Goal: Task Accomplishment & Management: Complete application form

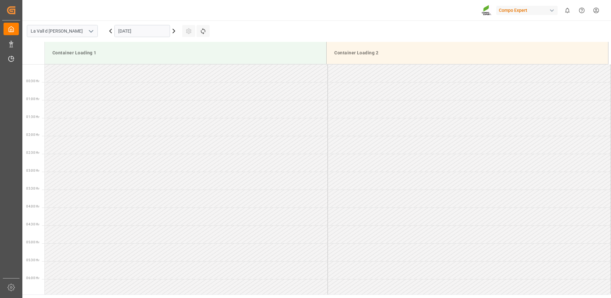
scroll to position [318, 0]
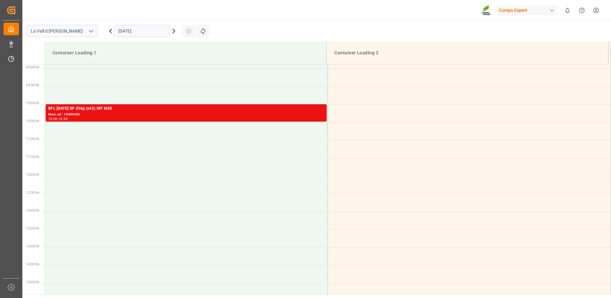
click at [108, 31] on icon at bounding box center [111, 31] width 8 height 8
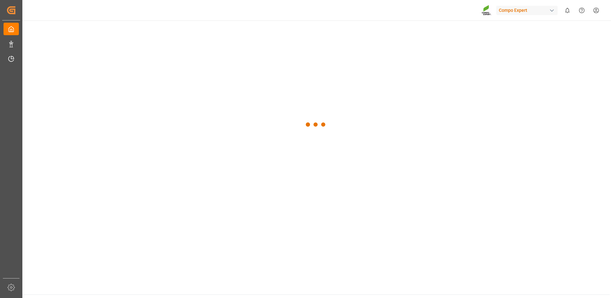
click at [108, 31] on div at bounding box center [315, 124] width 587 height 208
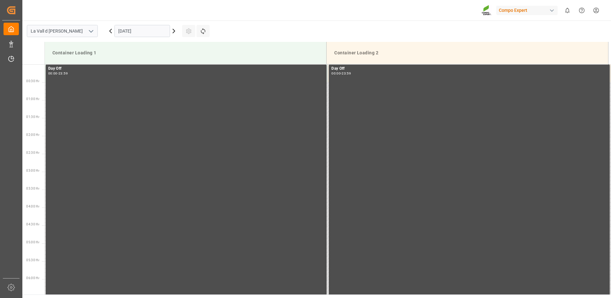
scroll to position [568, 0]
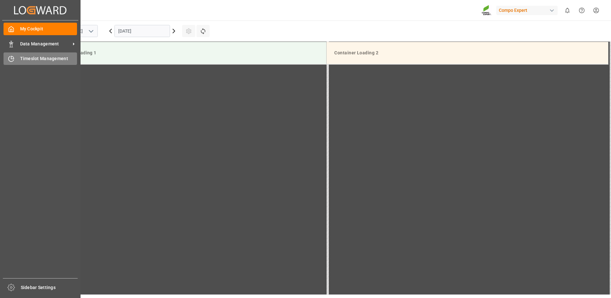
click at [34, 59] on span "Timeslot Management" at bounding box center [48, 58] width 57 height 7
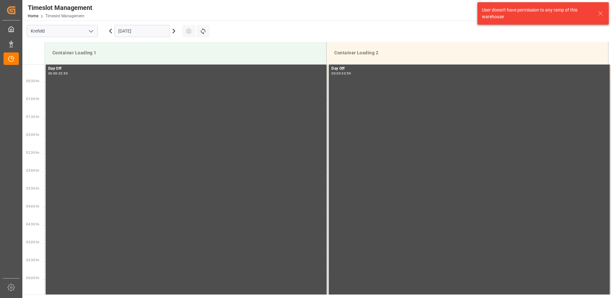
click at [89, 33] on icon "open menu" at bounding box center [91, 31] width 8 height 8
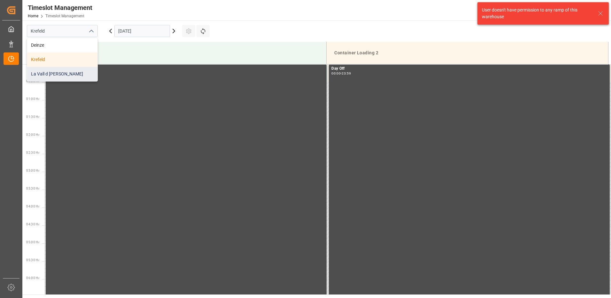
click at [42, 72] on div "La Vall d [PERSON_NAME]" at bounding box center [62, 74] width 70 height 14
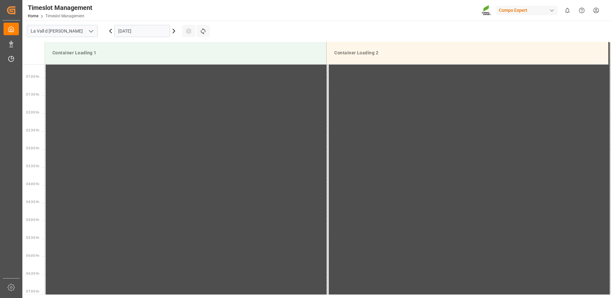
scroll to position [568, 0]
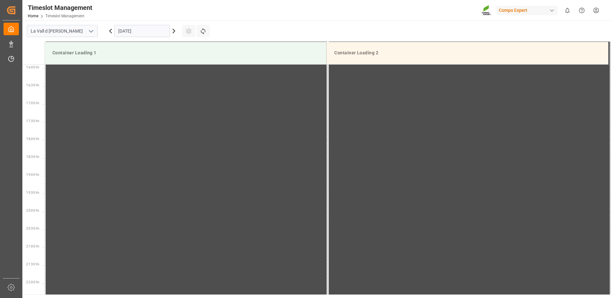
click at [171, 29] on icon at bounding box center [174, 31] width 8 height 8
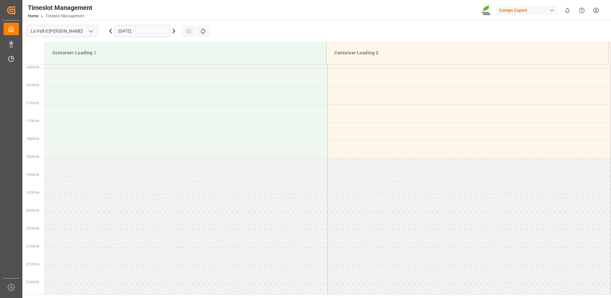
click at [146, 29] on input "[DATE]" at bounding box center [142, 31] width 56 height 12
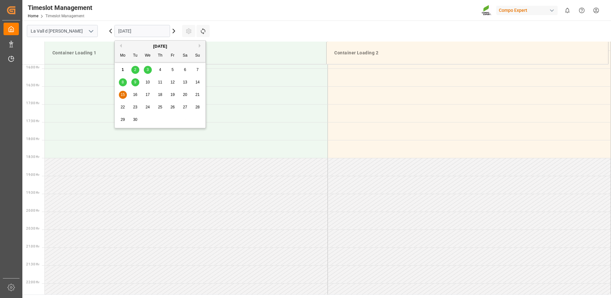
click at [160, 69] on span "4" at bounding box center [160, 69] width 2 height 4
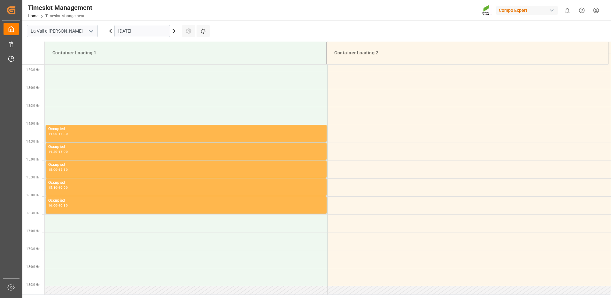
scroll to position [313, 0]
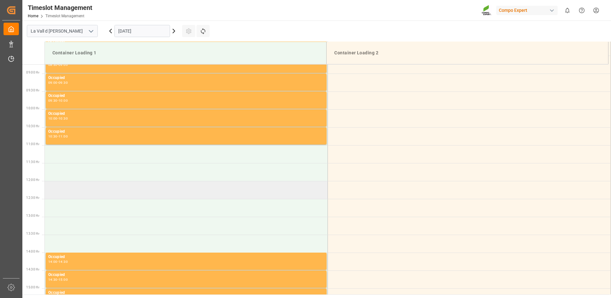
click at [52, 187] on td at bounding box center [186, 190] width 283 height 18
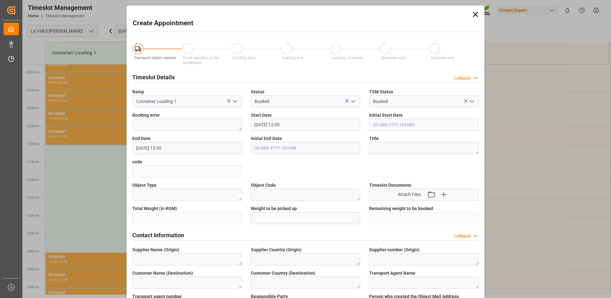
type input "[DATE] 12:00"
type input "[DATE] 12:30"
click at [471, 16] on icon at bounding box center [475, 14] width 9 height 9
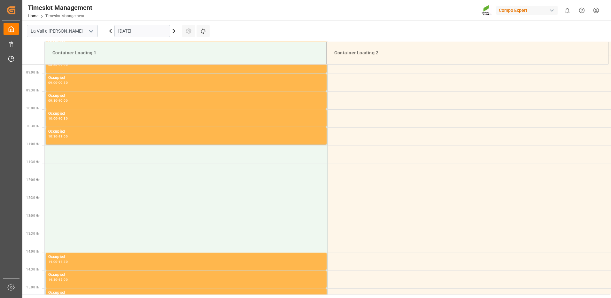
click at [173, 34] on icon at bounding box center [174, 31] width 8 height 8
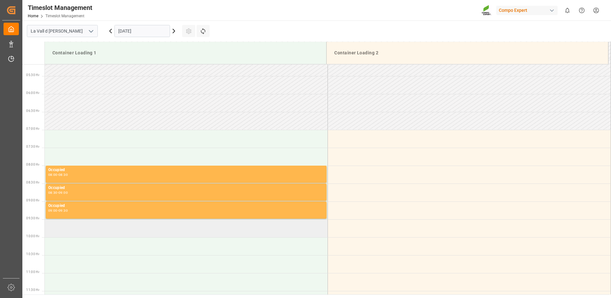
scroll to position [281, 0]
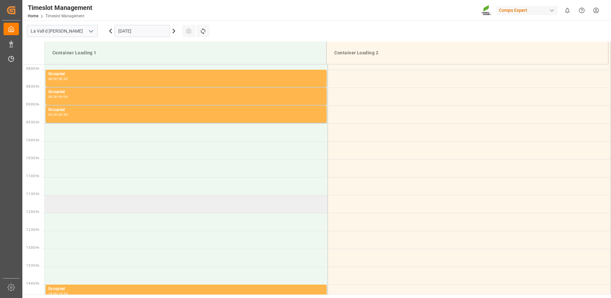
click at [86, 203] on td at bounding box center [186, 204] width 283 height 18
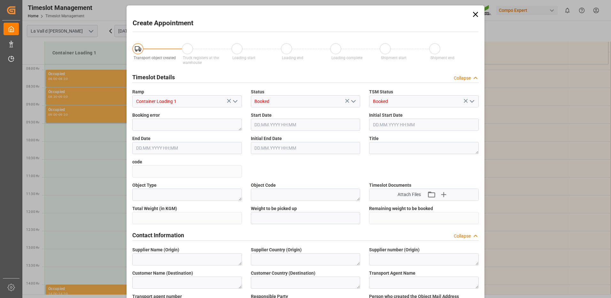
type input "[DATE] 11:30"
type input "[DATE] 12:00"
click at [475, 14] on icon at bounding box center [475, 14] width 5 height 5
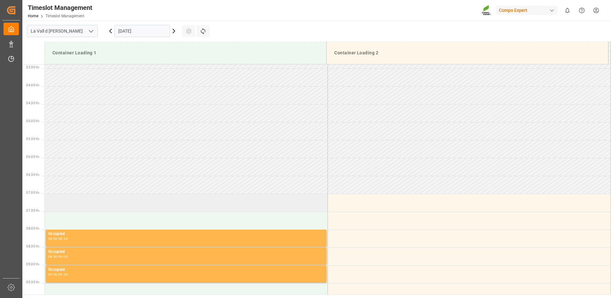
scroll to position [153, 0]
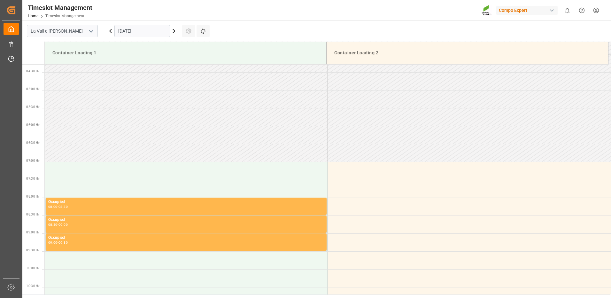
click at [108, 29] on icon at bounding box center [111, 31] width 8 height 8
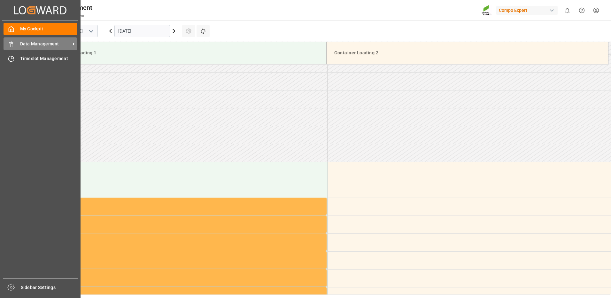
click at [67, 45] on span "Data Management" at bounding box center [45, 44] width 50 height 7
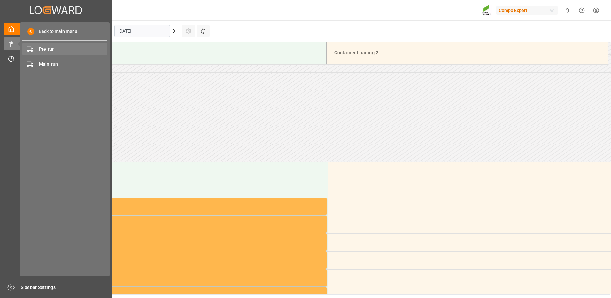
click at [66, 47] on span "Pre-run" at bounding box center [73, 49] width 69 height 7
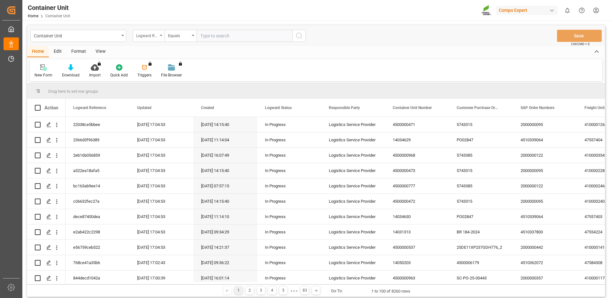
click at [157, 36] on div "Logward Reference" at bounding box center [147, 34] width 22 height 7
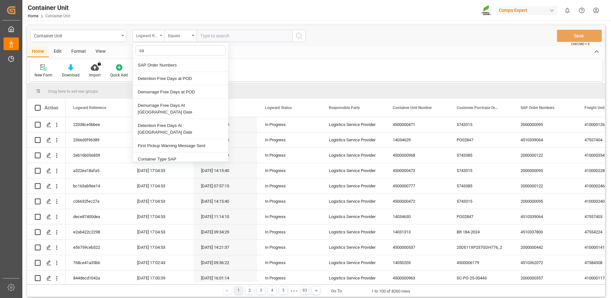
type input "sap"
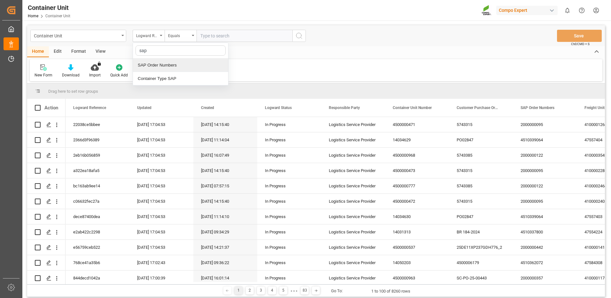
click at [144, 63] on div "SAP Order Numbers" at bounding box center [180, 64] width 95 height 13
click at [182, 34] on div "Equals" at bounding box center [179, 34] width 22 height 7
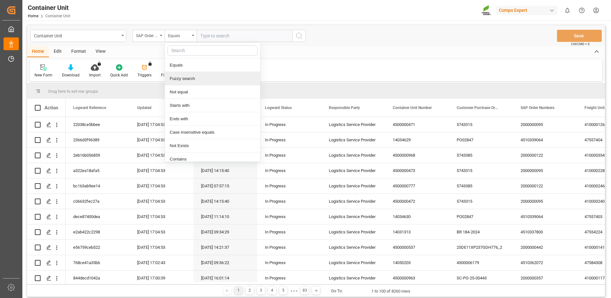
click at [174, 77] on div "Fuzzy search" at bounding box center [212, 78] width 95 height 13
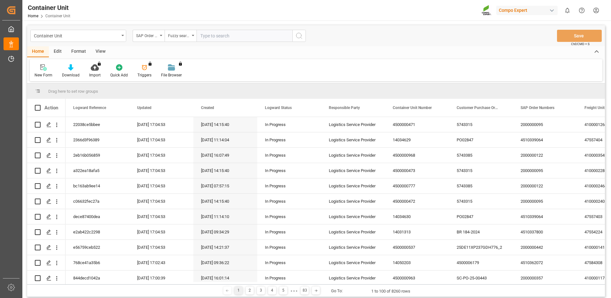
click at [228, 37] on input "text" at bounding box center [244, 36] width 96 height 12
paste input "4510360974"
type input "4510360974"
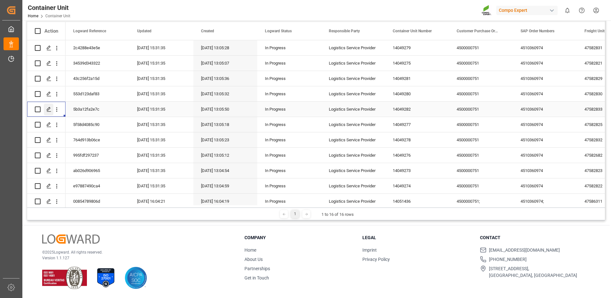
click at [51, 108] on icon "Press SPACE to select this row." at bounding box center [48, 109] width 5 height 5
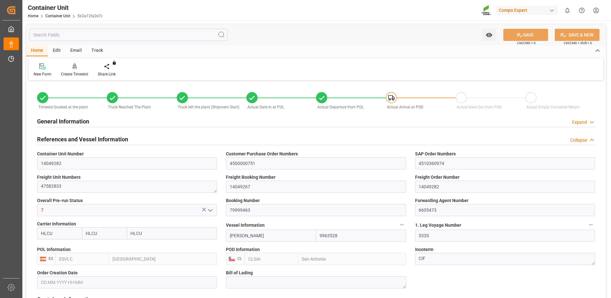
type input "HLCU"
type input "9963528"
type input "ESVLC"
type input "CLSAI"
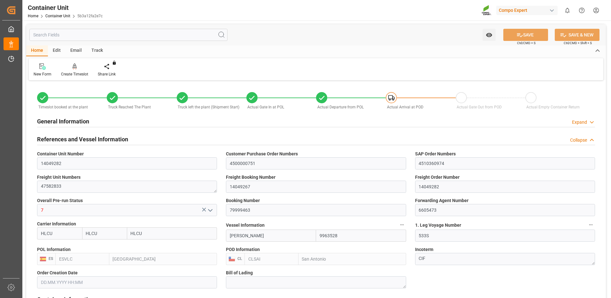
type input "7"
type input "0"
type input "8"
type input "0"
type input "200"
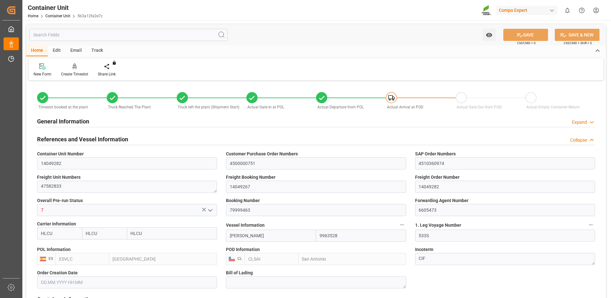
type input "24576"
type input "ESVLC"
type input "CLSAI"
type input "[DATE] 13:04"
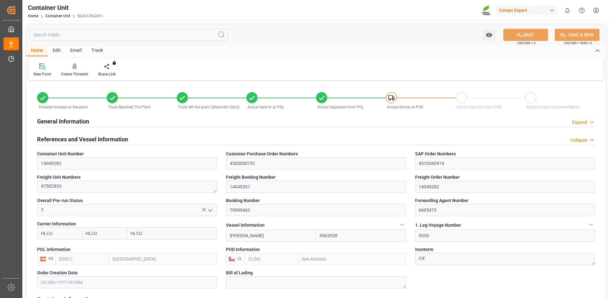
type input "[DATE] 09:51"
type input "[DATE] 10:01"
type input "[DATE] 10:27"
type input "[DATE] 10:33"
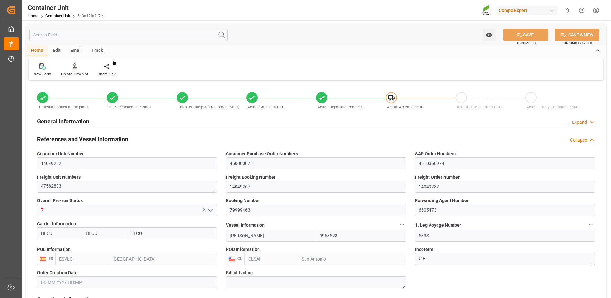
type input "[DATE] 10:33"
type input "[DATE]"
type input "[DATE] 11:50"
type input "[DATE] 05:16"
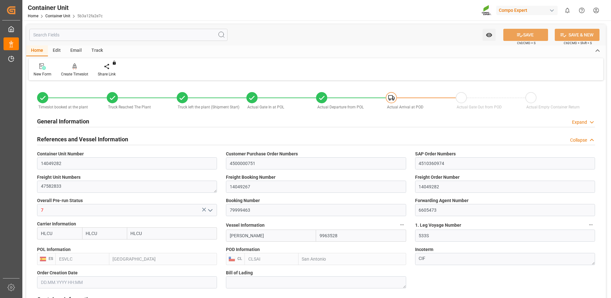
type input "[DATE] 14:00"
type input "[DATE] 13:00"
type input "[DATE] 14:48"
type input "[DATE] 23:00"
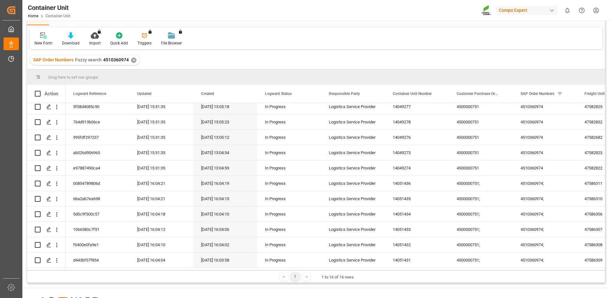
click at [326, 20] on header "Container Unit Home Container Unit Compo Expert 0 Notifications Only show unrea…" at bounding box center [314, 10] width 593 height 21
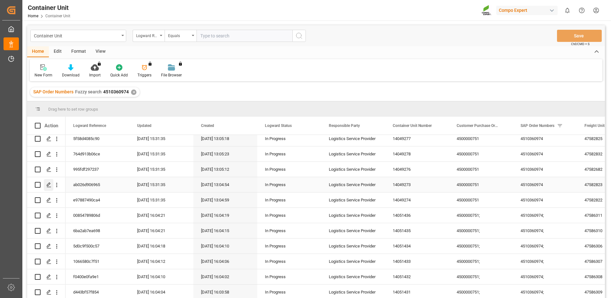
click at [48, 183] on polygon "Press SPACE to select this row." at bounding box center [48, 184] width 3 height 3
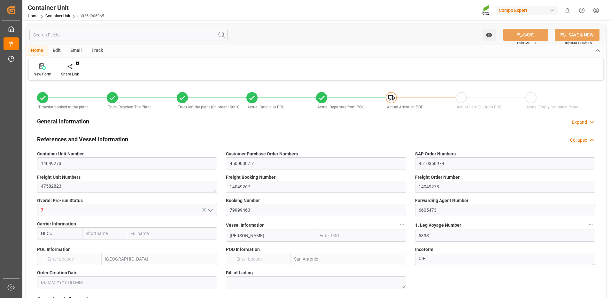
type input "HLCU"
type input "9963528"
type input "ESVLC"
type input "CLSAI"
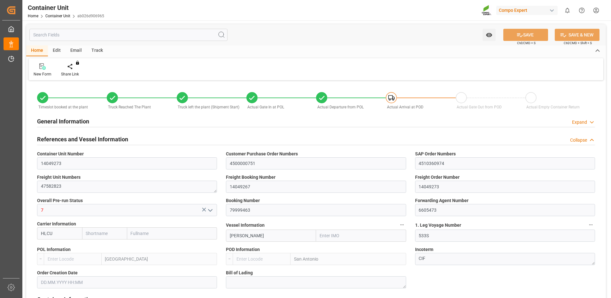
type input "7"
type input "0"
type input "8"
type input "0"
type input "200"
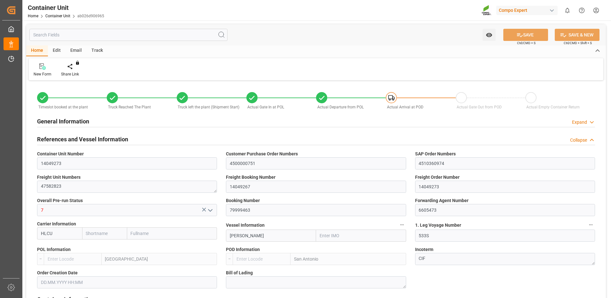
type input "24576"
type input "ESVLC"
type input "CLSAI"
type input "[DATE] 13:04"
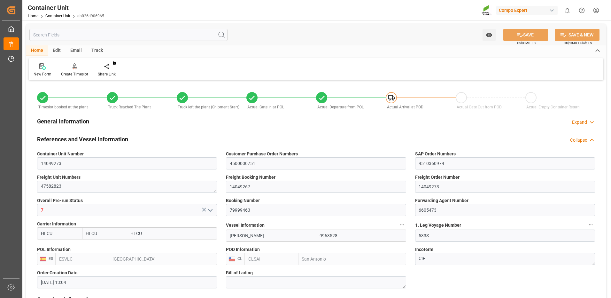
type input "[DATE] 08:23"
type input "[DATE] 08:58"
type input "[DATE] 09:16"
type input "[DATE] 09:20"
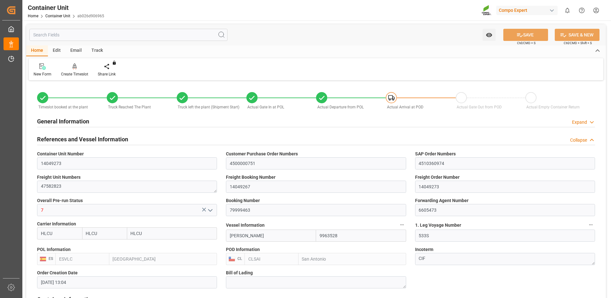
type input "[DATE] 09:20"
type input "[DATE]"
type input "[DATE] 10:29"
type input "[DATE] 06:43"
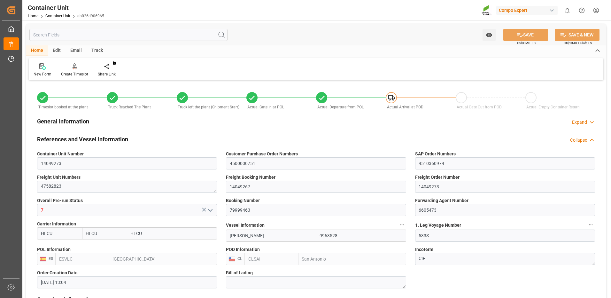
type input "[DATE] 14:00"
type input "[DATE] 13:00"
type input "[DATE] 14:48"
type input "[DATE] 23:00"
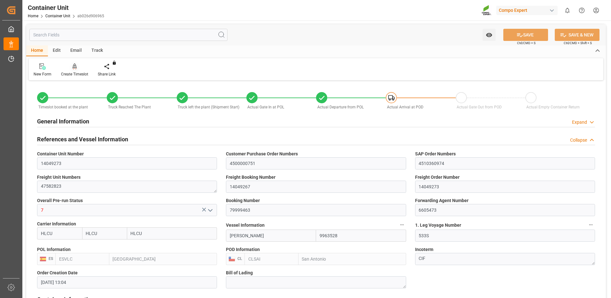
click at [73, 71] on div "Create Timeslot" at bounding box center [74, 70] width 37 height 14
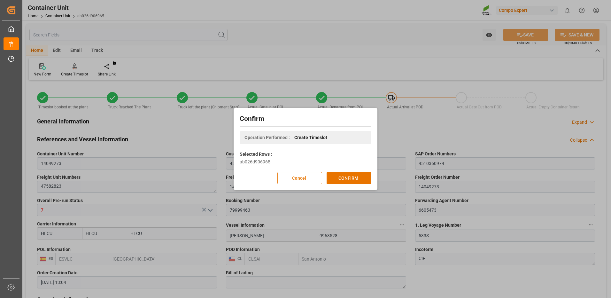
click at [301, 175] on button "Cancel" at bounding box center [299, 178] width 45 height 12
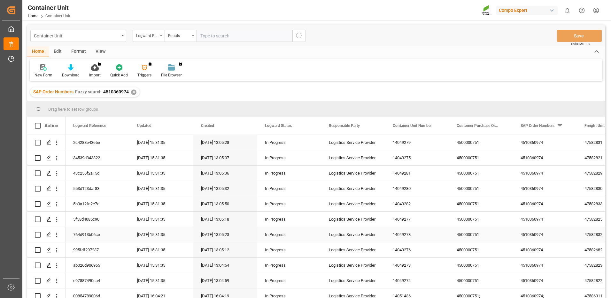
scroll to position [83, 0]
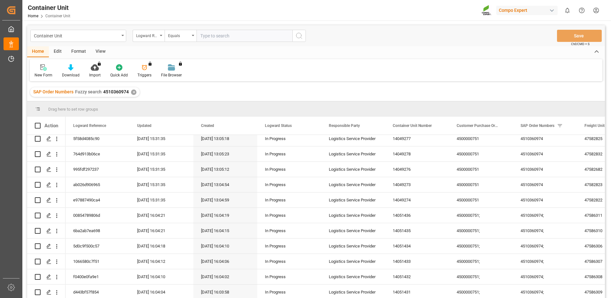
click at [204, 37] on input "text" at bounding box center [244, 36] width 96 height 12
click at [190, 34] on div "Equals" at bounding box center [180, 36] width 32 height 12
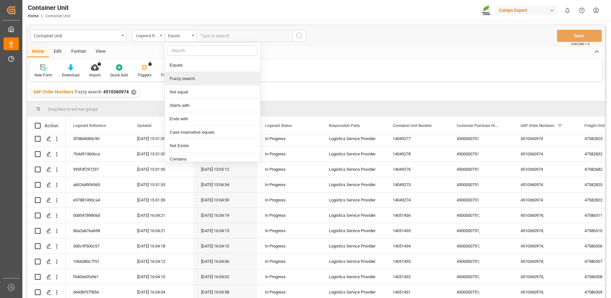
click at [204, 79] on div "Fuzzy search" at bounding box center [212, 78] width 95 height 13
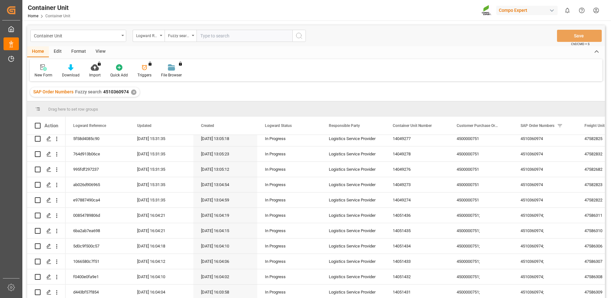
click at [222, 38] on input "text" at bounding box center [244, 36] width 96 height 12
paste input "4510363536"
type input "4510363536"
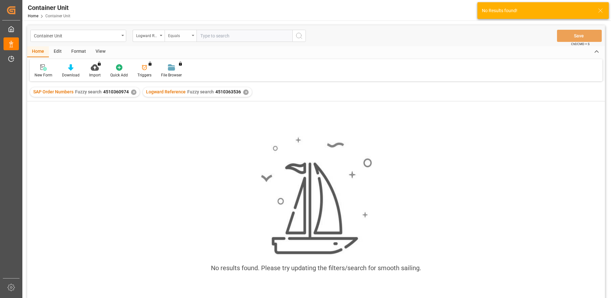
click at [187, 36] on div "Equals" at bounding box center [179, 34] width 22 height 7
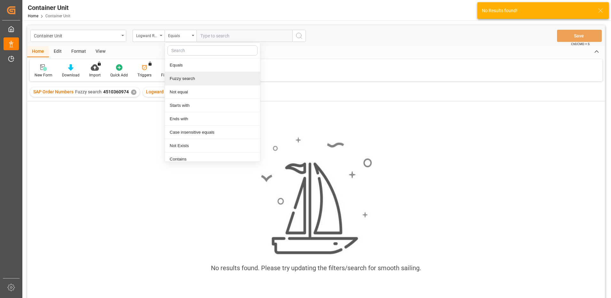
click at [179, 80] on div "Fuzzy search" at bounding box center [212, 78] width 95 height 13
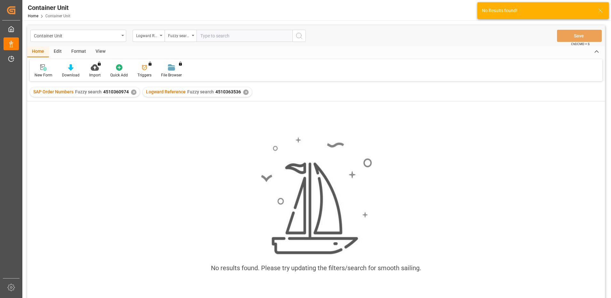
click at [214, 33] on input "text" at bounding box center [244, 36] width 96 height 12
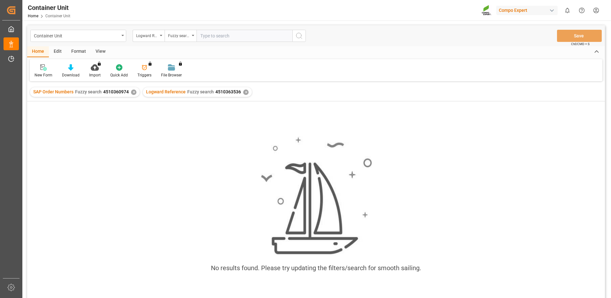
paste input "4510363536"
type input "4510363536"
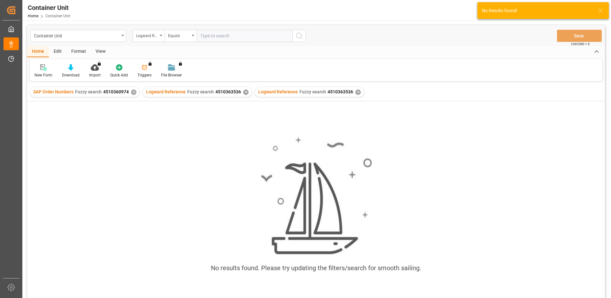
click at [171, 162] on div "No results found. Please try updating the filters/search for smooth sailing." at bounding box center [315, 207] width 577 height 153
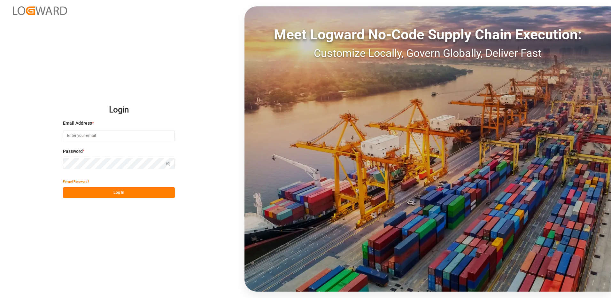
type input "[EMAIL_ADDRESS][DOMAIN_NAME]"
click at [110, 189] on button "Log In" at bounding box center [119, 192] width 112 height 11
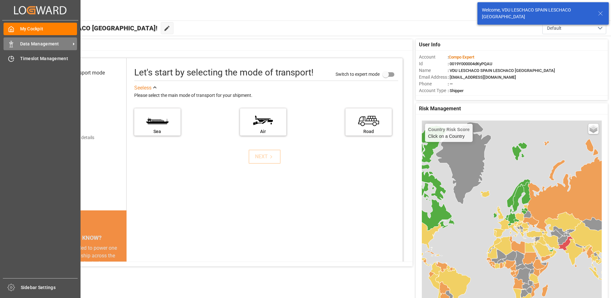
click at [48, 39] on div "Data Management Data Management" at bounding box center [40, 43] width 73 height 12
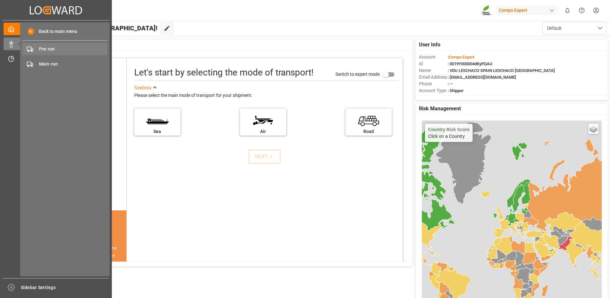
click at [57, 49] on span "Pre-run" at bounding box center [73, 49] width 69 height 7
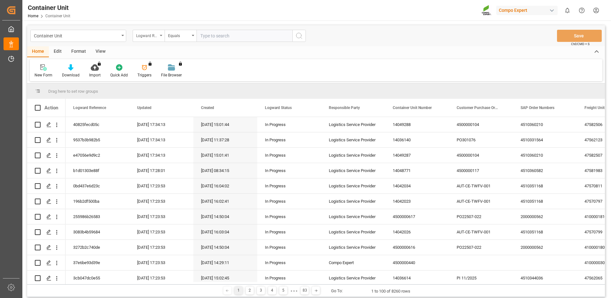
click at [156, 38] on div "Logward Reference" at bounding box center [147, 34] width 22 height 7
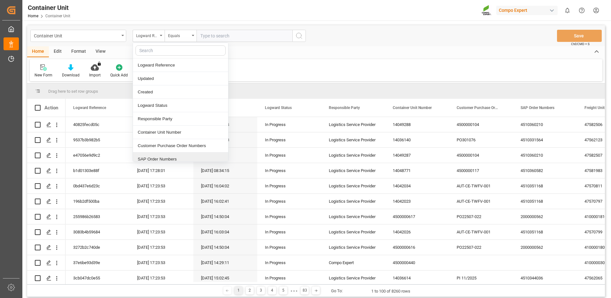
click at [151, 154] on div "SAP Order Numbers" at bounding box center [180, 158] width 95 height 13
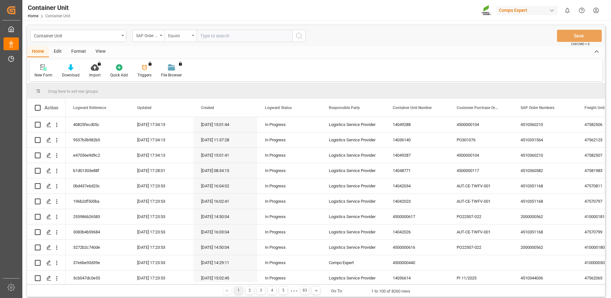
click at [180, 31] on div "Equals" at bounding box center [179, 34] width 22 height 7
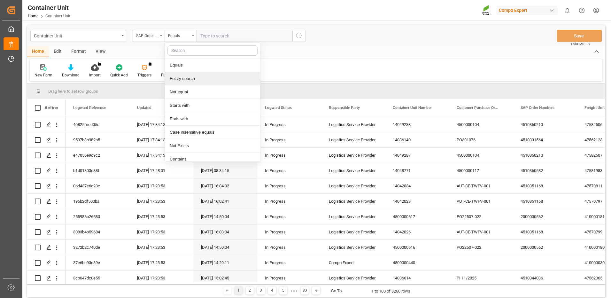
click at [181, 75] on div "Fuzzy search" at bounding box center [212, 78] width 95 height 13
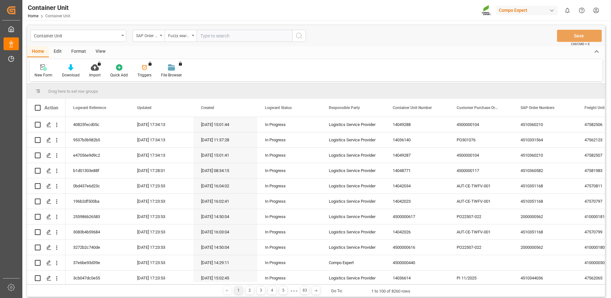
click at [223, 38] on input "text" at bounding box center [244, 36] width 96 height 12
paste input "4510363536"
type input "4510363536"
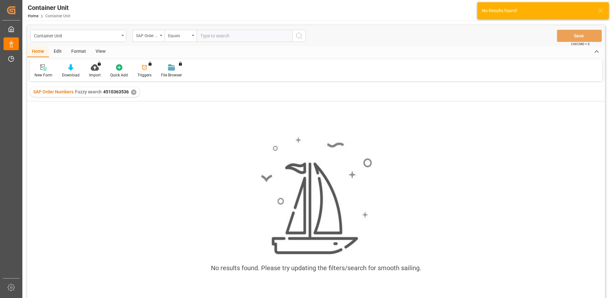
click at [224, 37] on input "text" at bounding box center [244, 36] width 96 height 12
type input "4510363536"
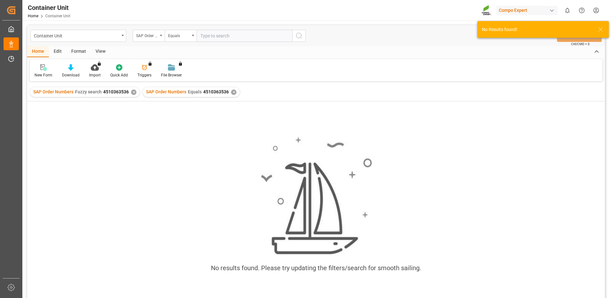
click at [220, 111] on div "No results found. Please try updating the filters/search for smooth sailing." at bounding box center [315, 207] width 577 height 213
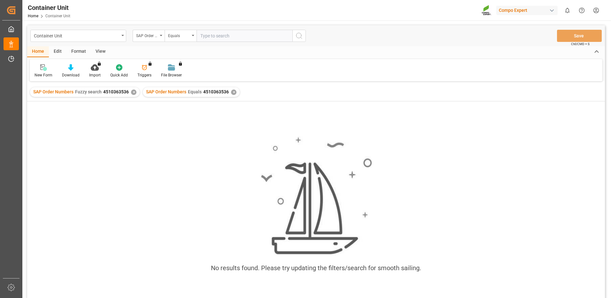
click at [31, 157] on div "No results found. Please try updating the filters/search for smooth sailing." at bounding box center [315, 207] width 577 height 153
